Goal: Information Seeking & Learning: Learn about a topic

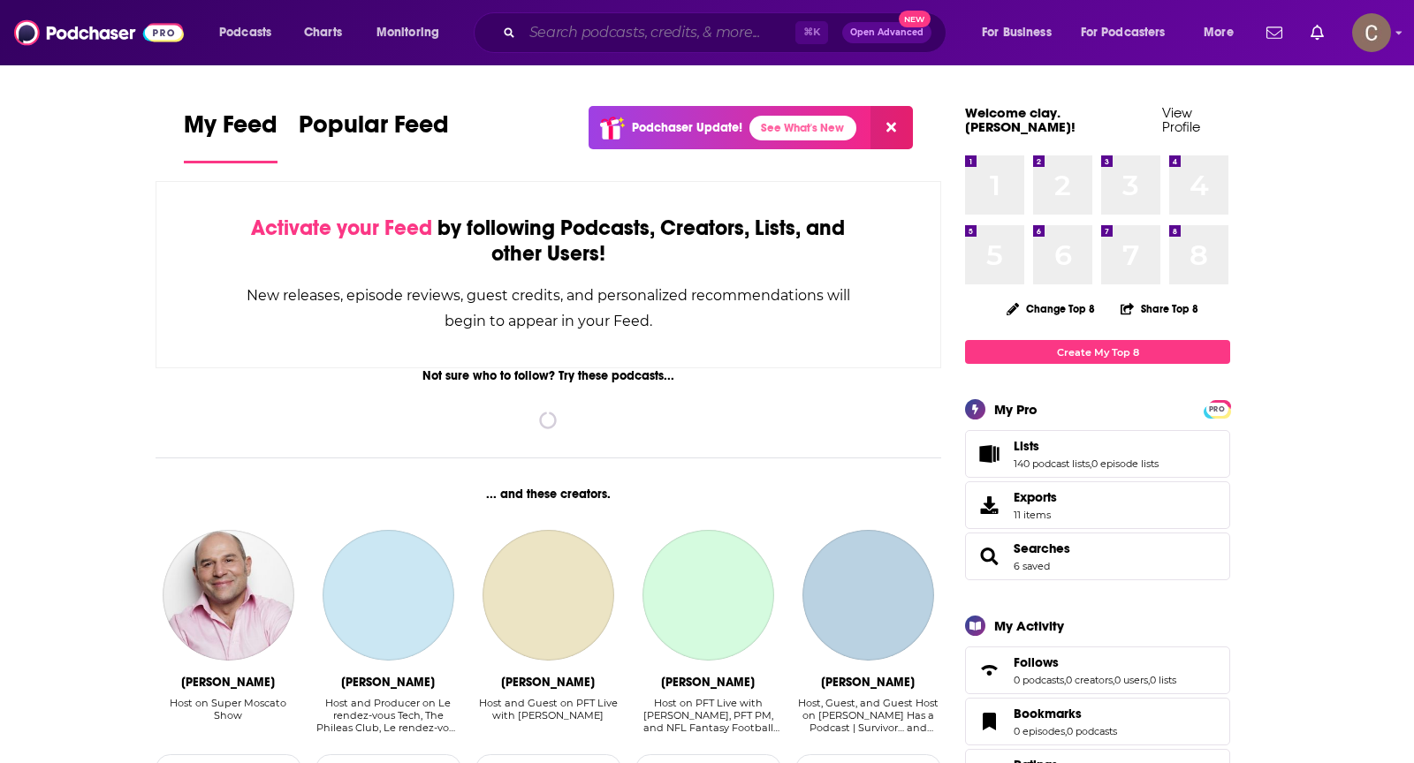
click at [577, 40] on input "Search podcasts, credits, & more..." at bounding box center [658, 33] width 273 height 28
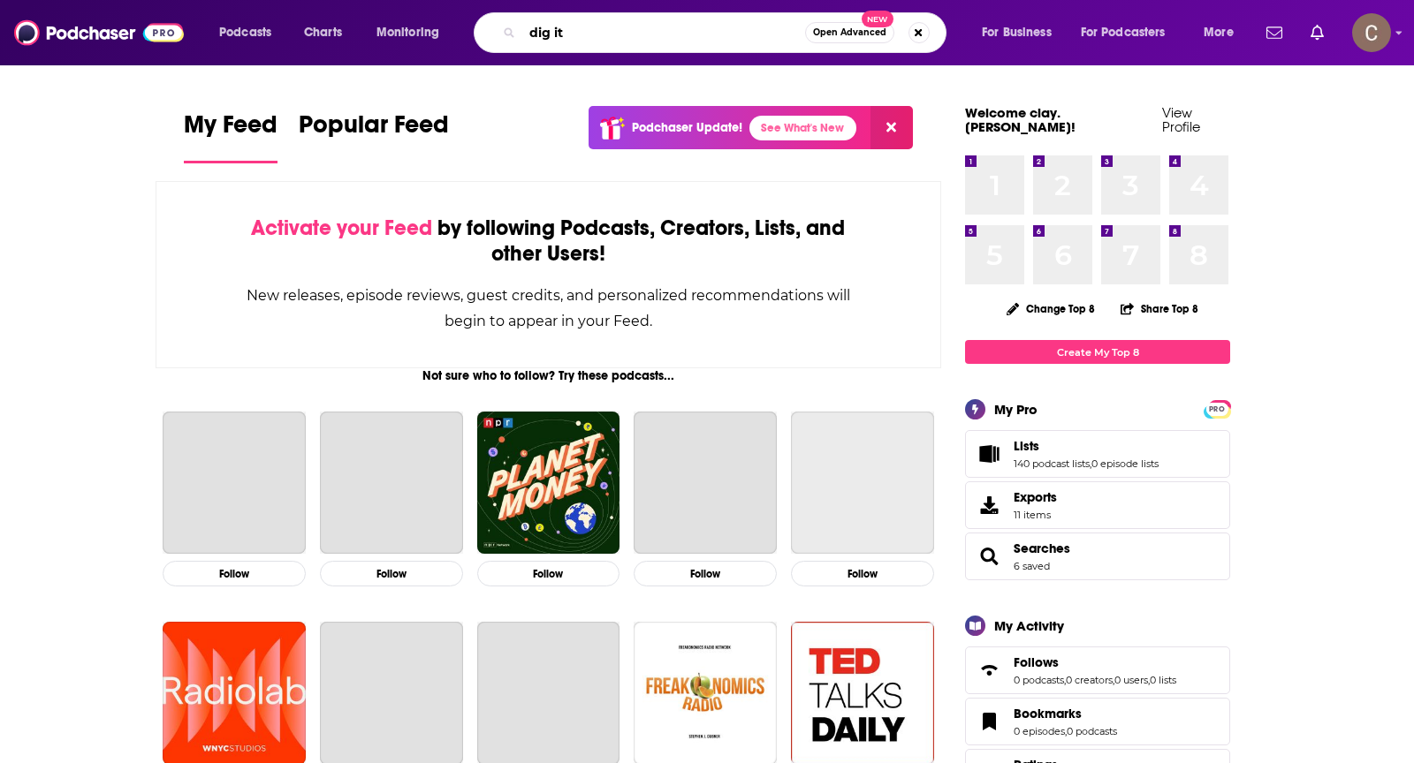
type input "dig it"
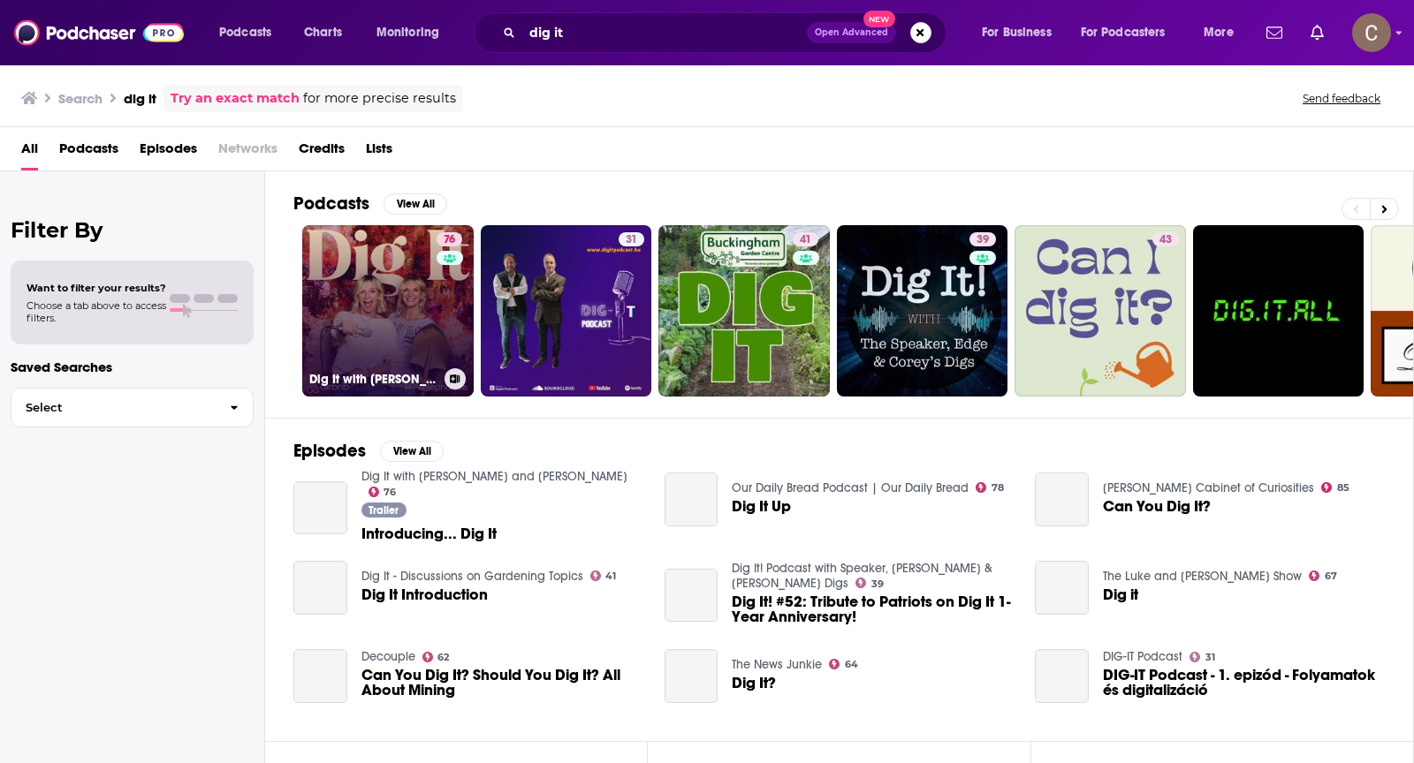
click at [437, 320] on div "76" at bounding box center [452, 300] width 30 height 136
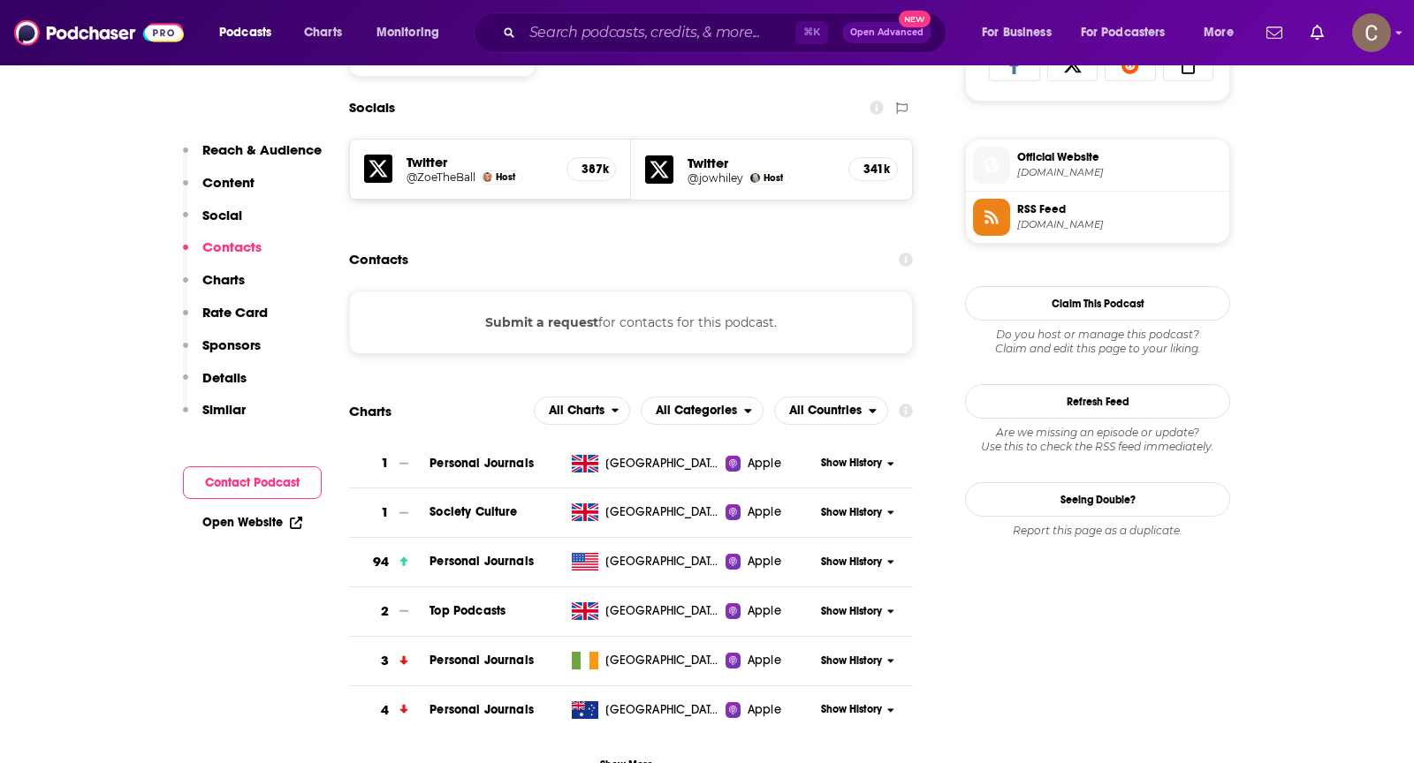
scroll to position [1416, 0]
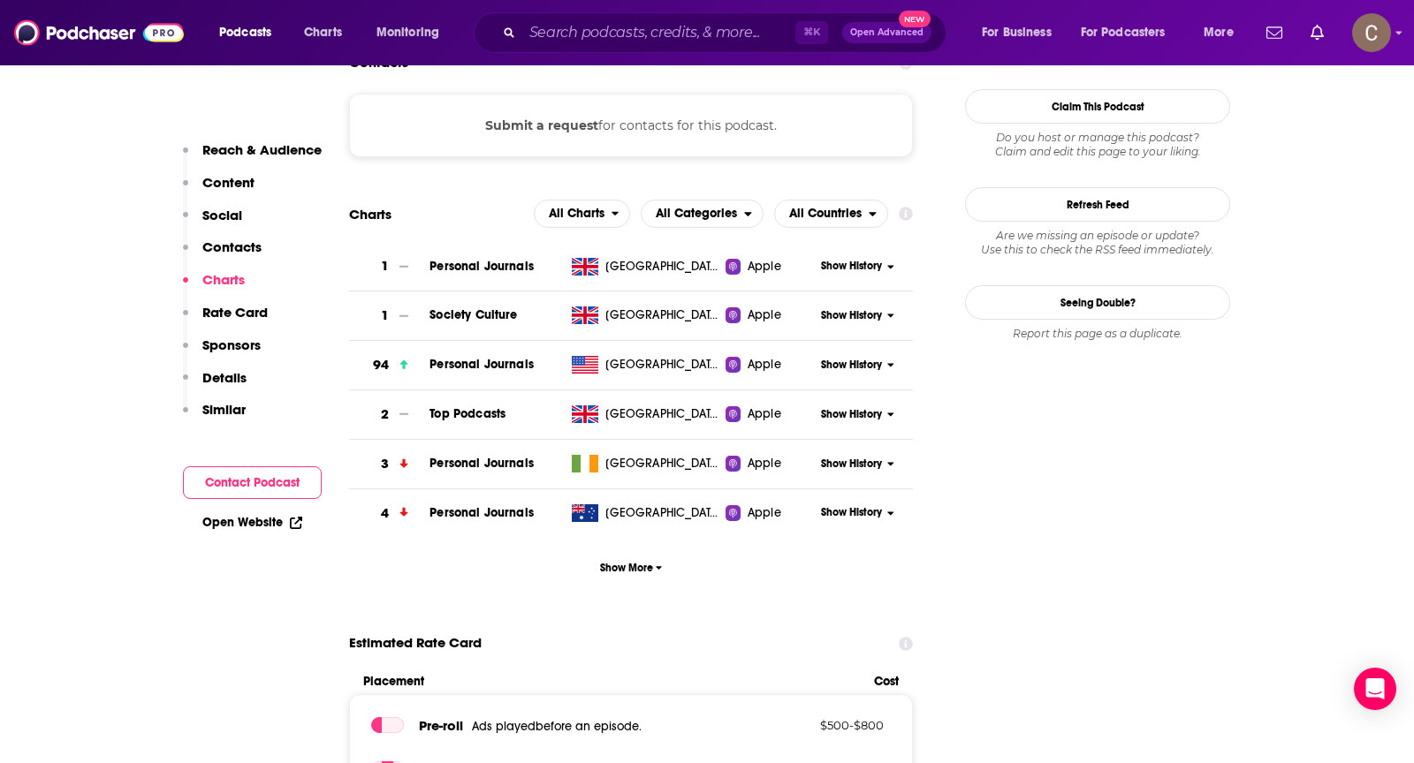
click at [874, 408] on span "Show History" at bounding box center [851, 414] width 61 height 15
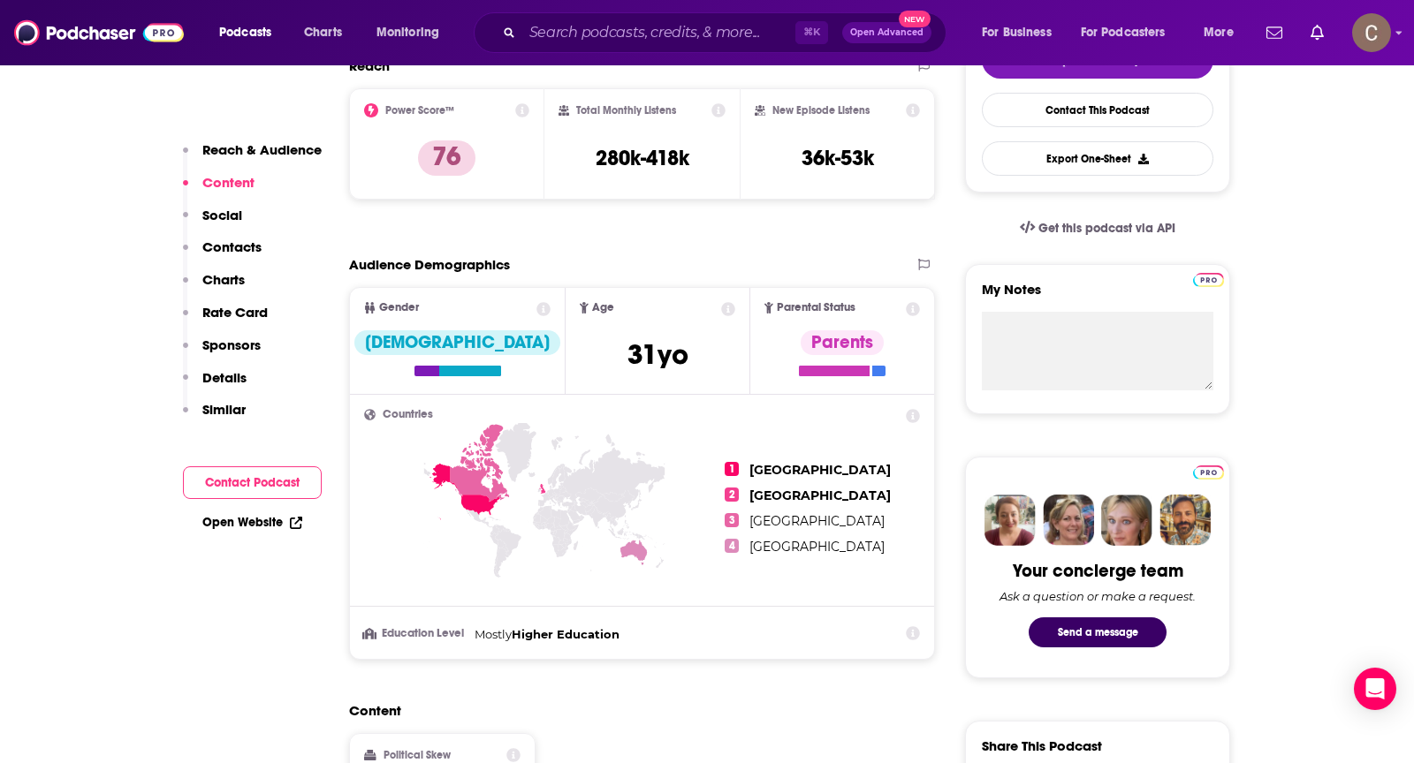
scroll to position [164, 0]
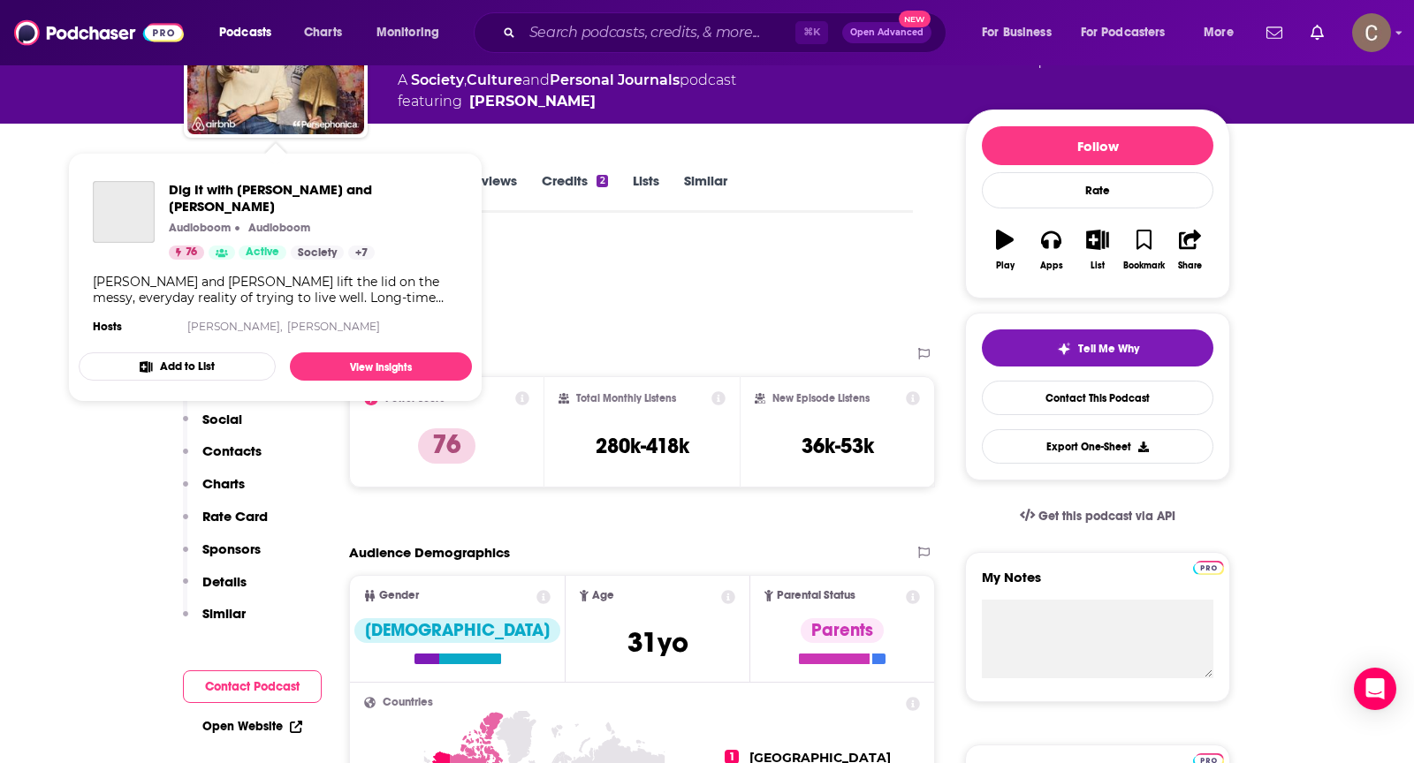
click at [374, 174] on div "Dig It with [PERSON_NAME] and [PERSON_NAME] Audioboom Audioboom 76 Active Socie…" at bounding box center [275, 260] width 393 height 186
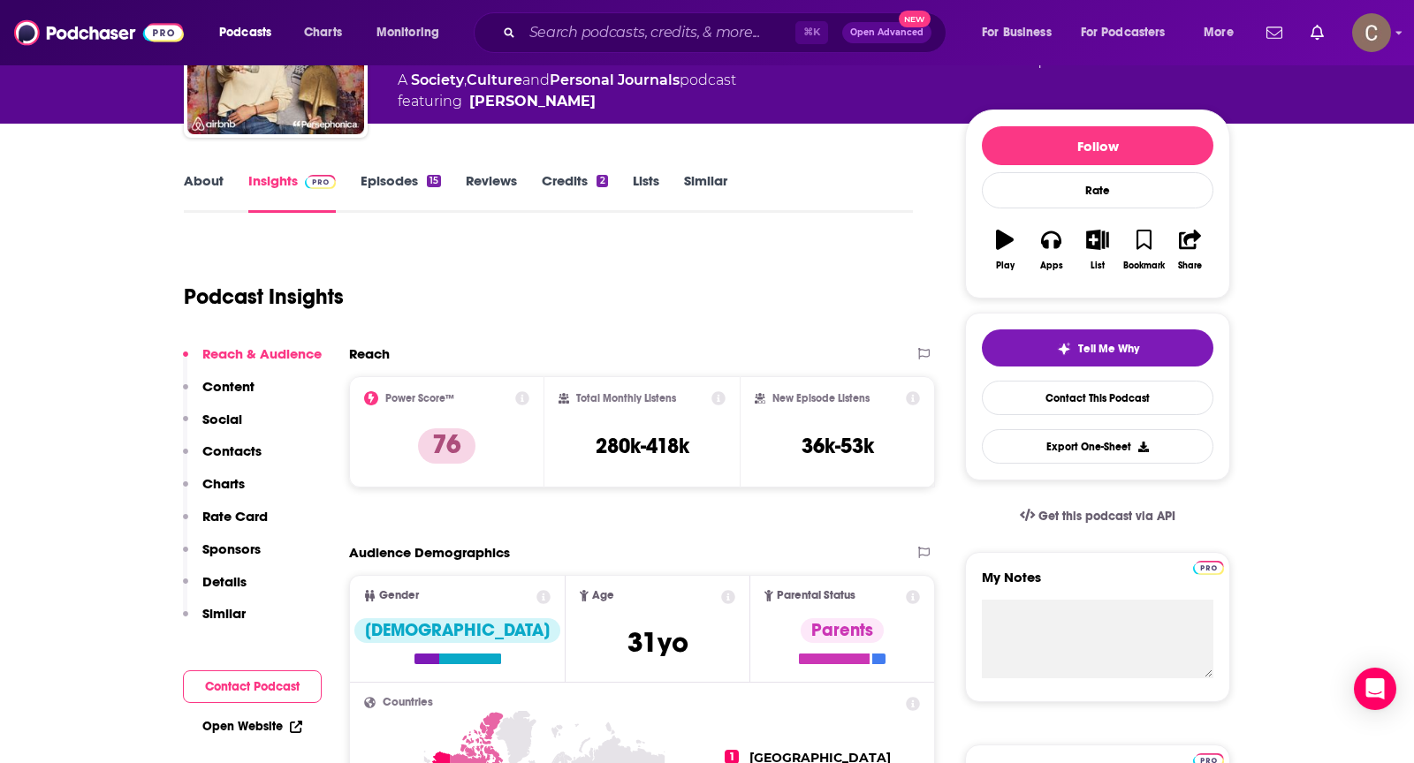
click at [539, 255] on div "Podcast Insights" at bounding box center [541, 286] width 715 height 90
click at [382, 175] on link "Episodes 15" at bounding box center [401, 192] width 80 height 41
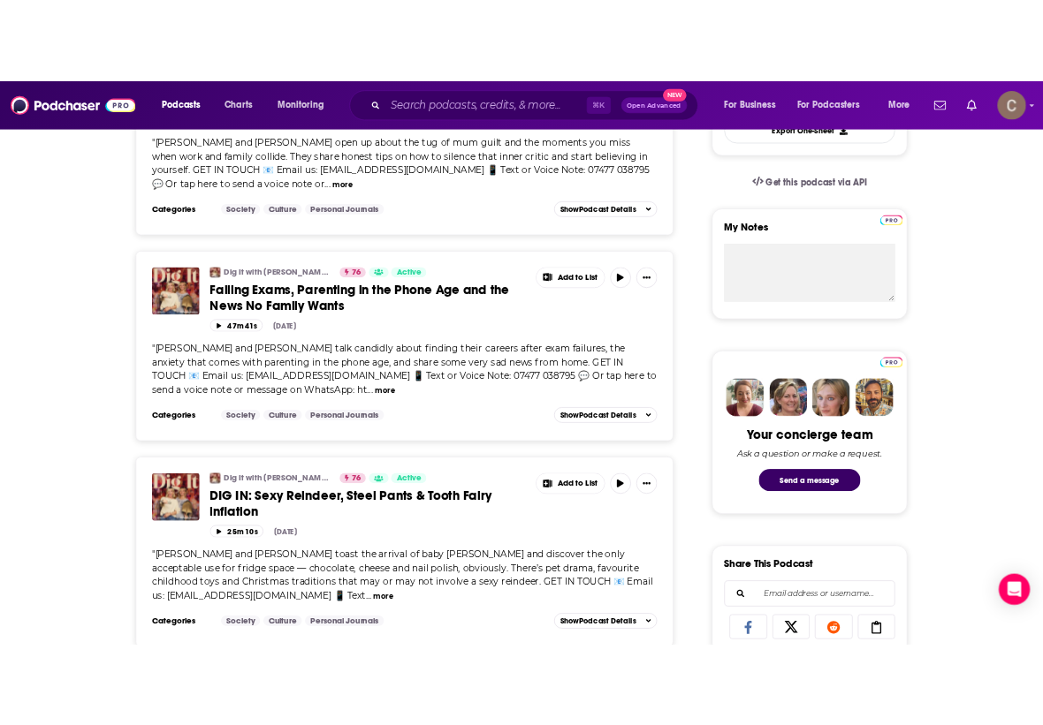
scroll to position [551, 0]
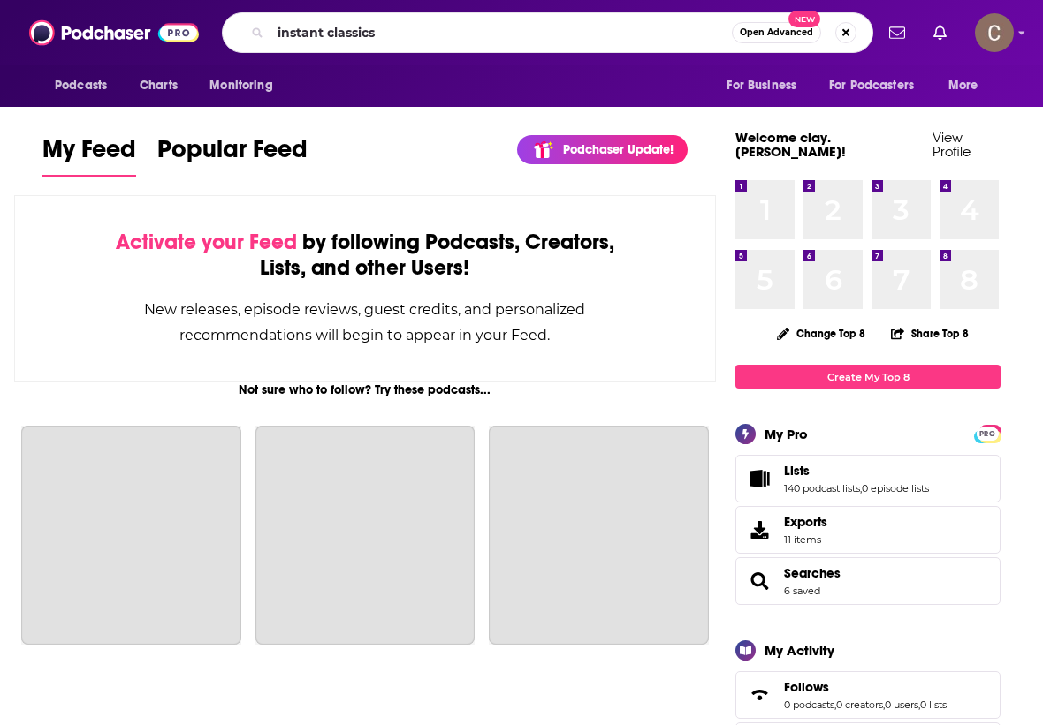
type input "instant classics"
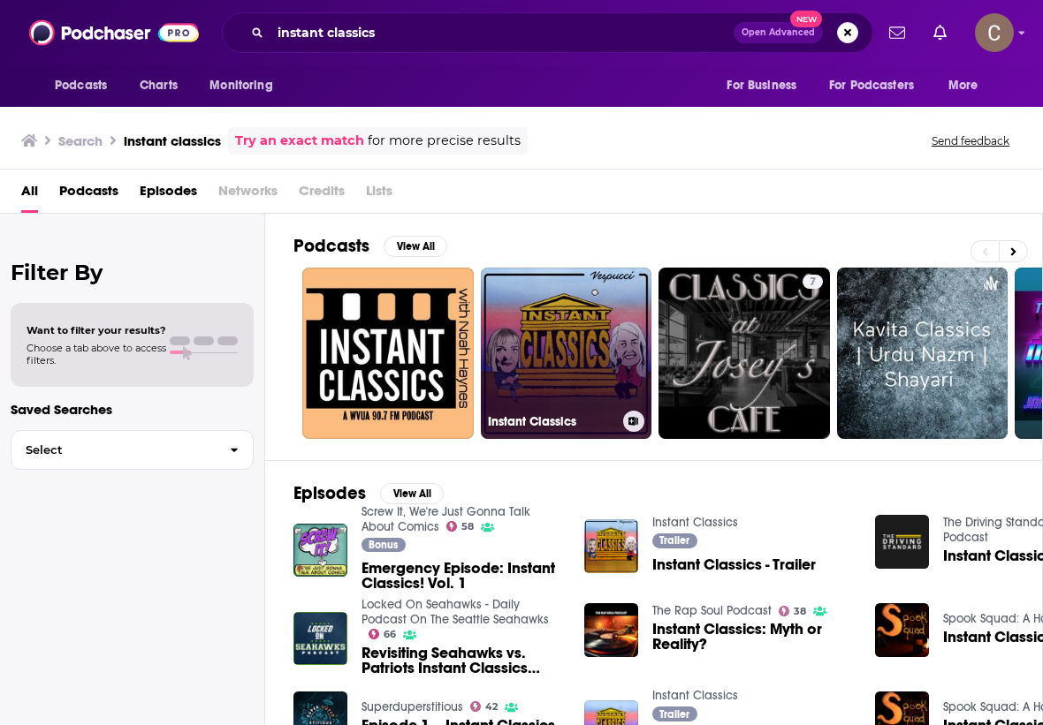
click at [558, 345] on link "Instant Classics" at bounding box center [566, 353] width 171 height 171
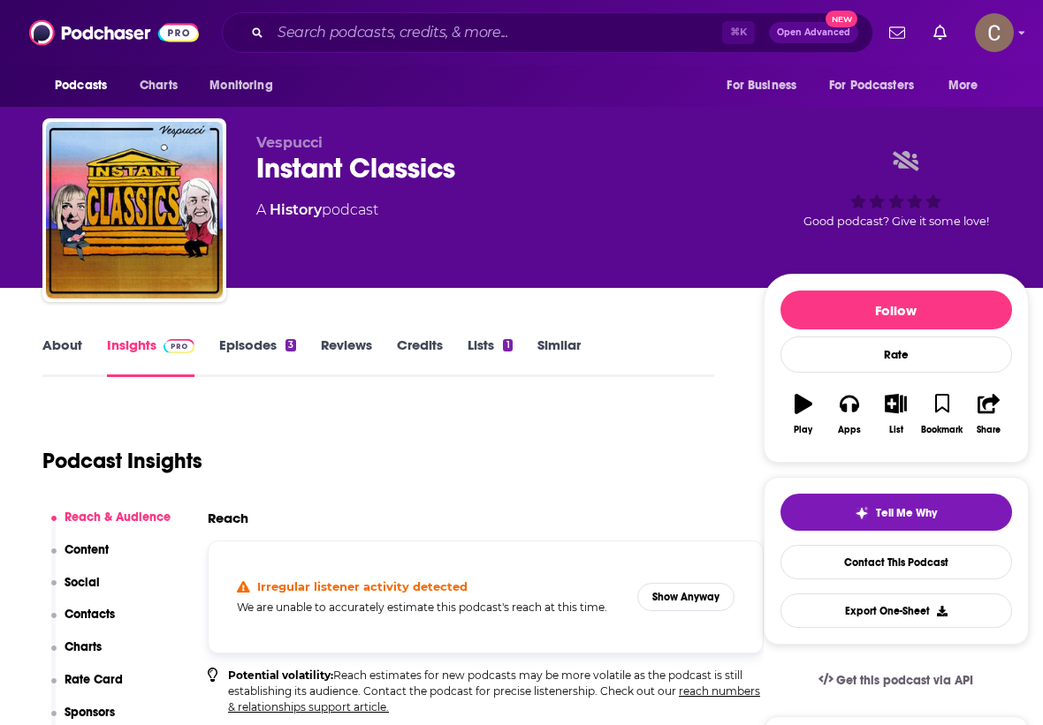
scroll to position [116, 0]
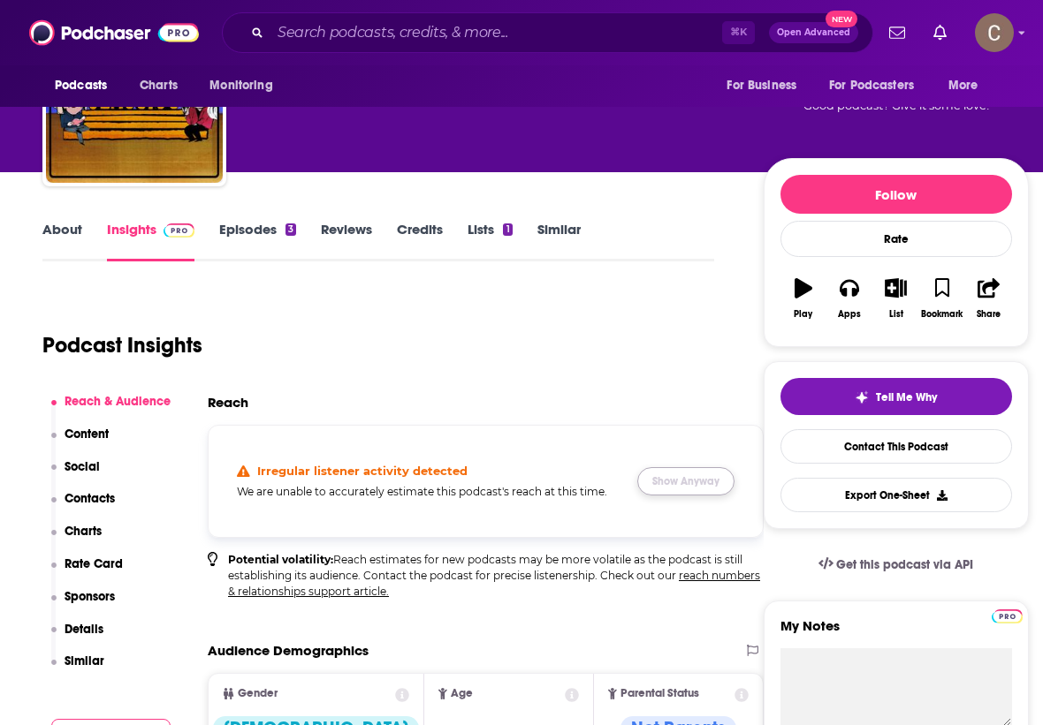
click at [668, 474] on button "Show Anyway" at bounding box center [685, 481] width 97 height 28
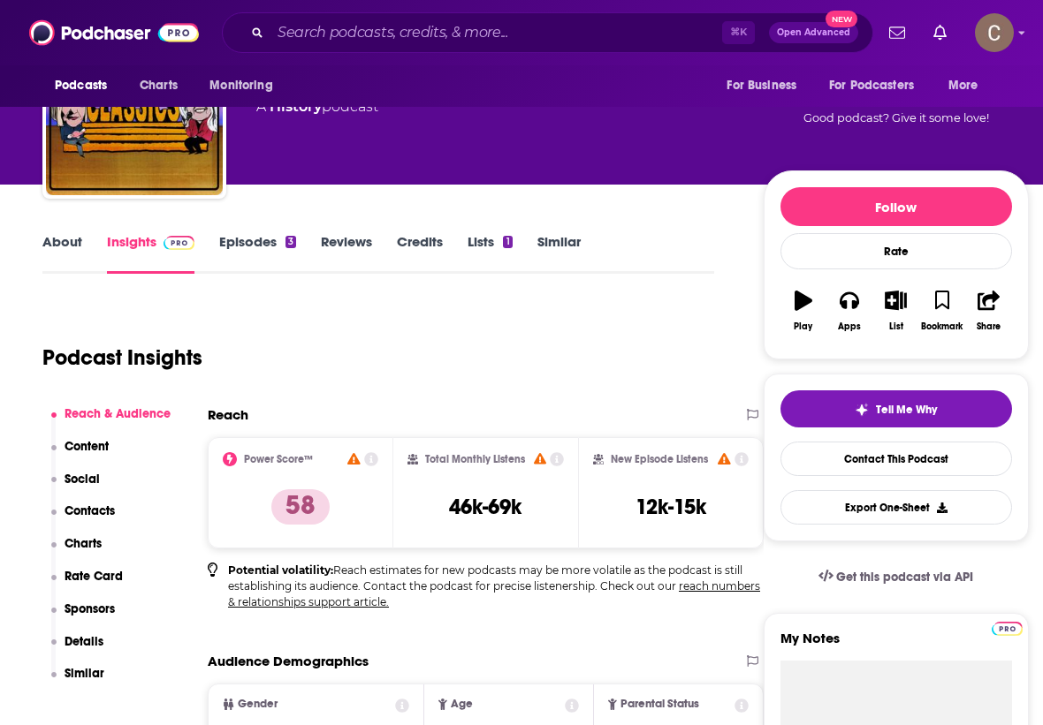
scroll to position [0, 0]
